Goal: Information Seeking & Learning: Understand process/instructions

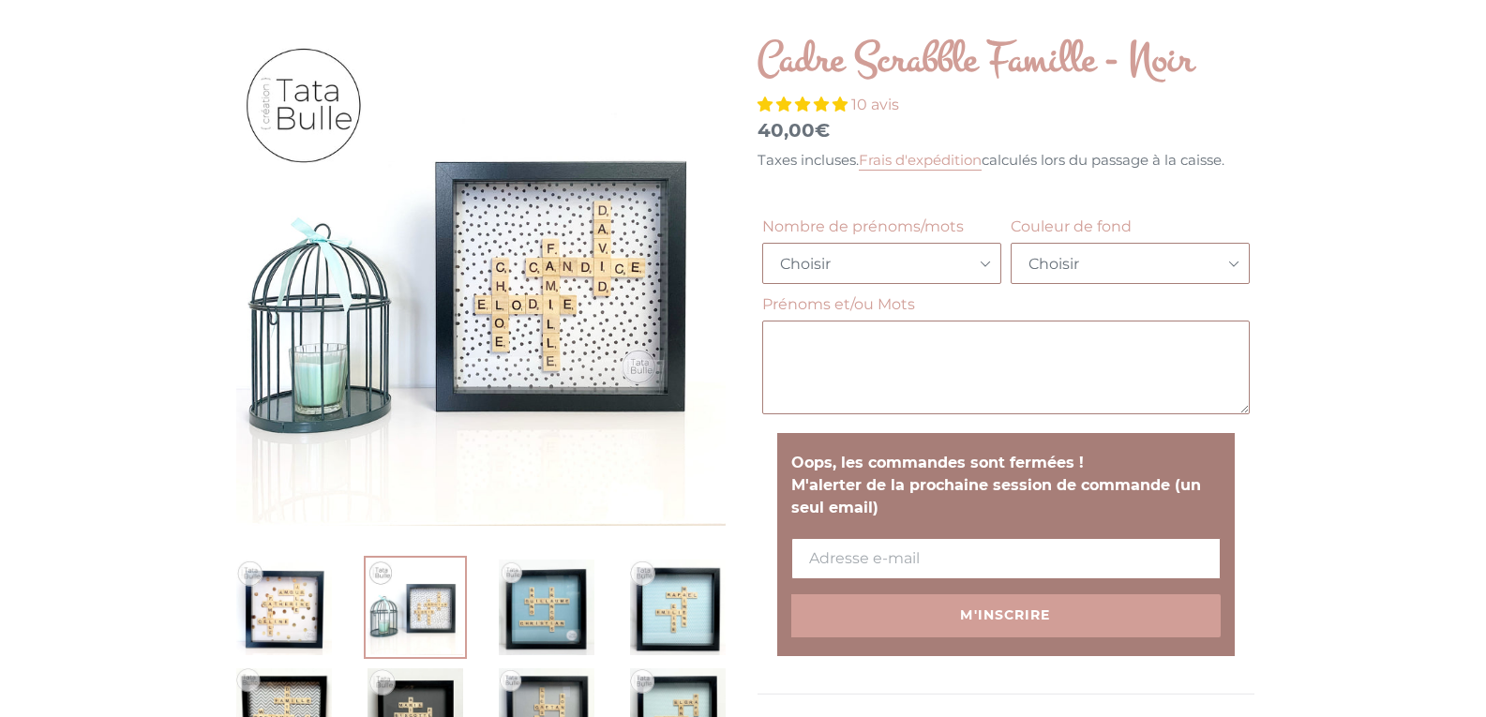
scroll to position [246, 0]
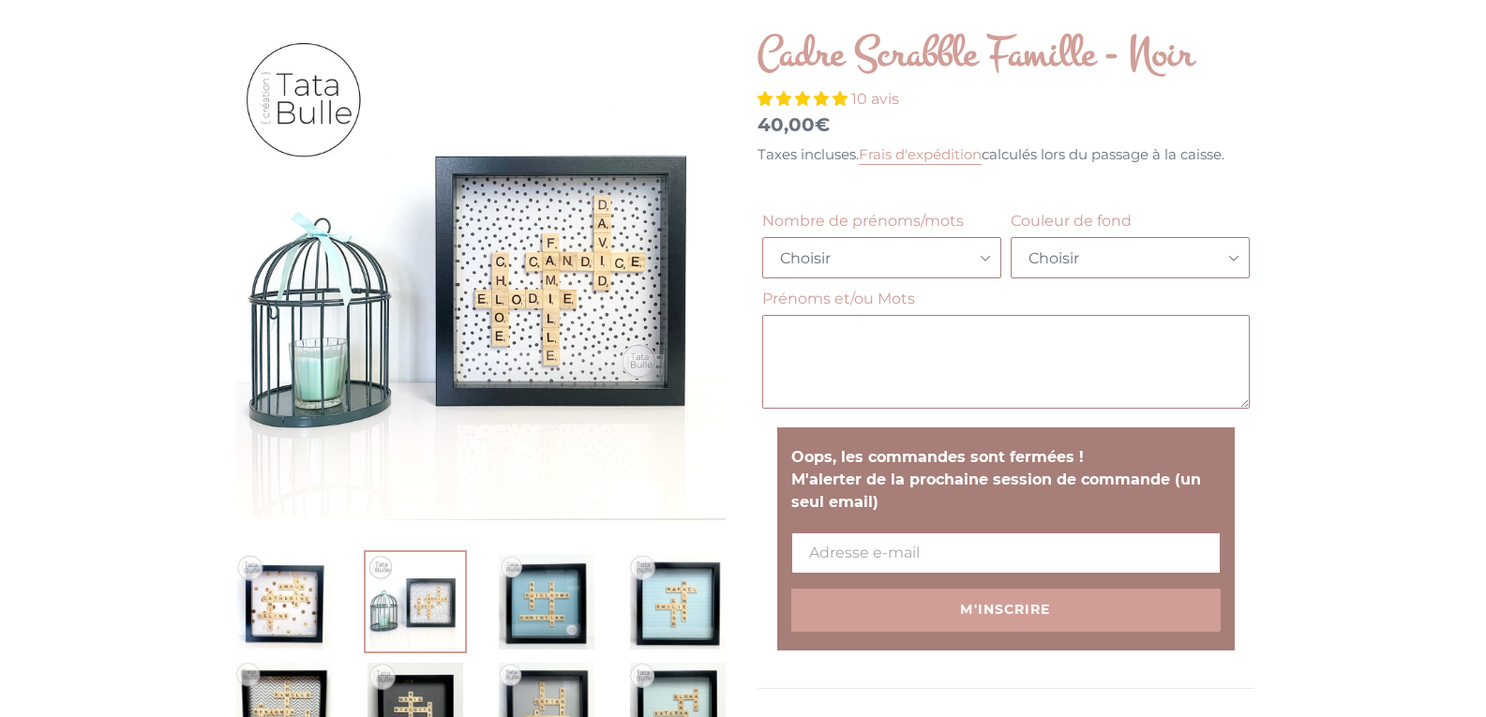
click at [931, 159] on link "Frais d'expédition" at bounding box center [920, 155] width 123 height 20
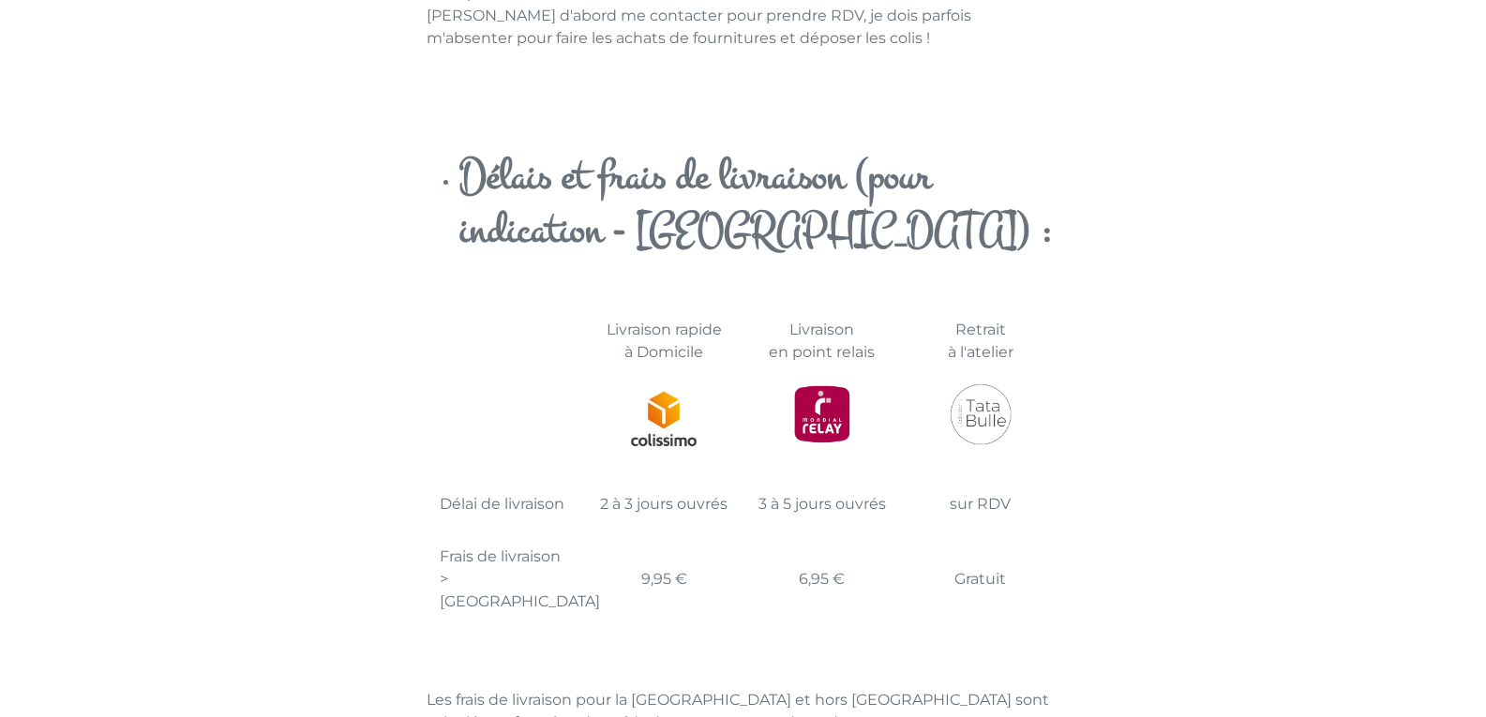
scroll to position [1765, 0]
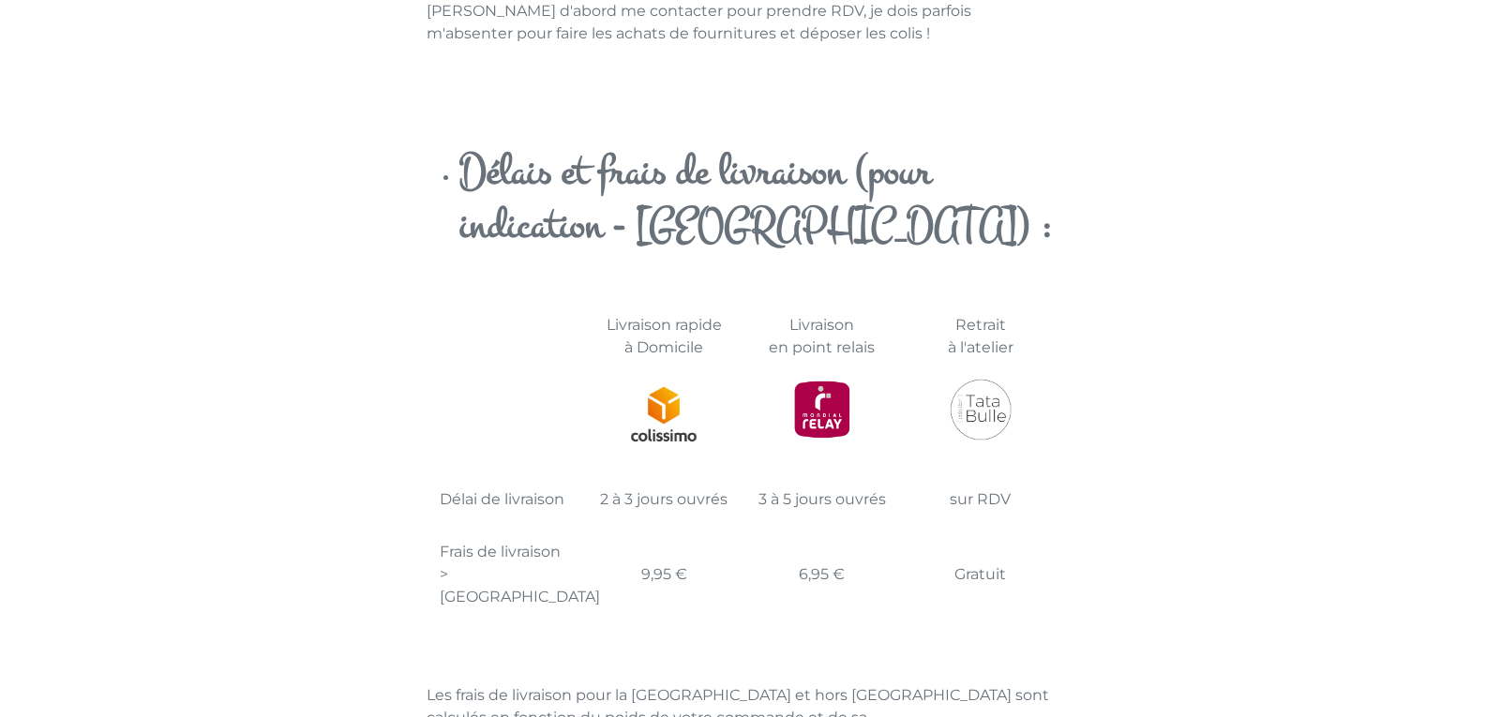
drag, startPoint x: 1480, startPoint y: 529, endPoint x: 1499, endPoint y: 242, distance: 287.5
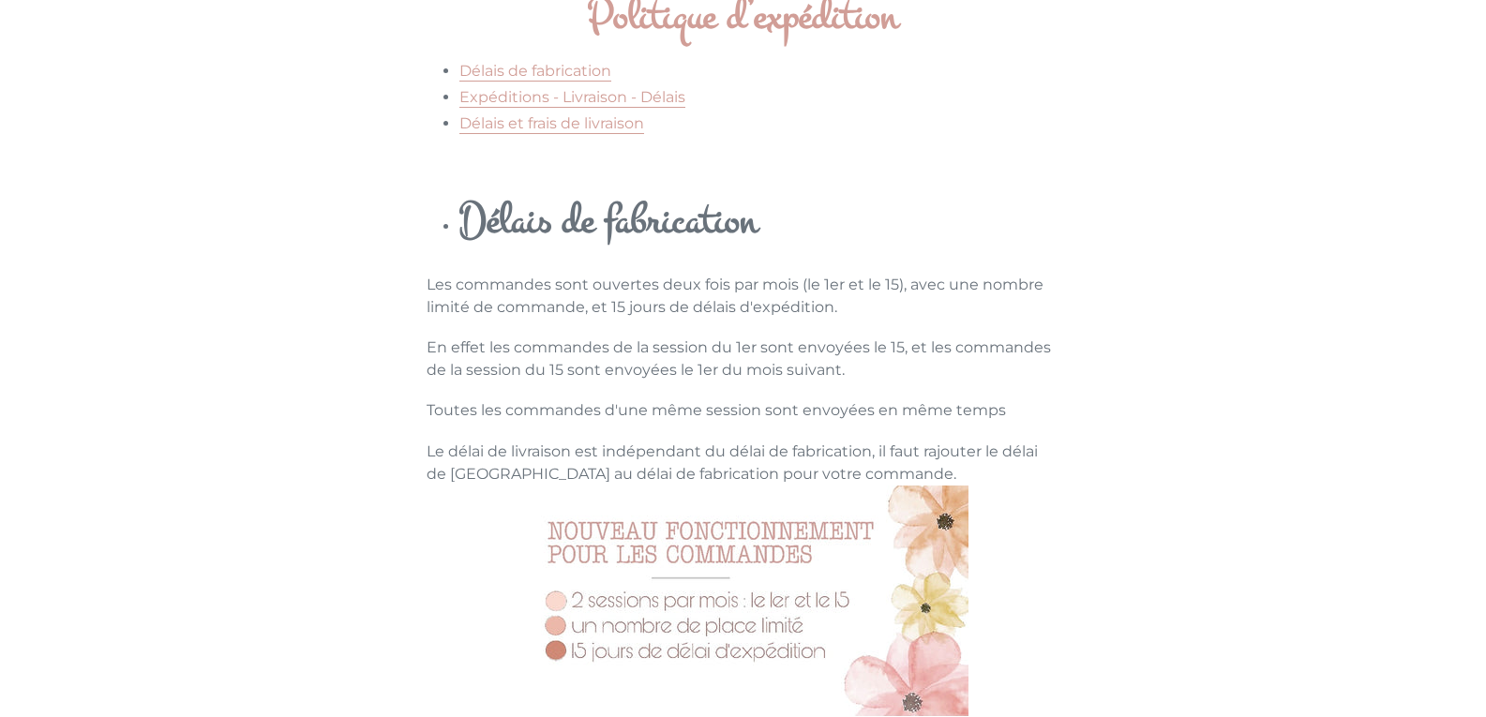
scroll to position [0, 0]
